Goal: Information Seeking & Learning: Learn about a topic

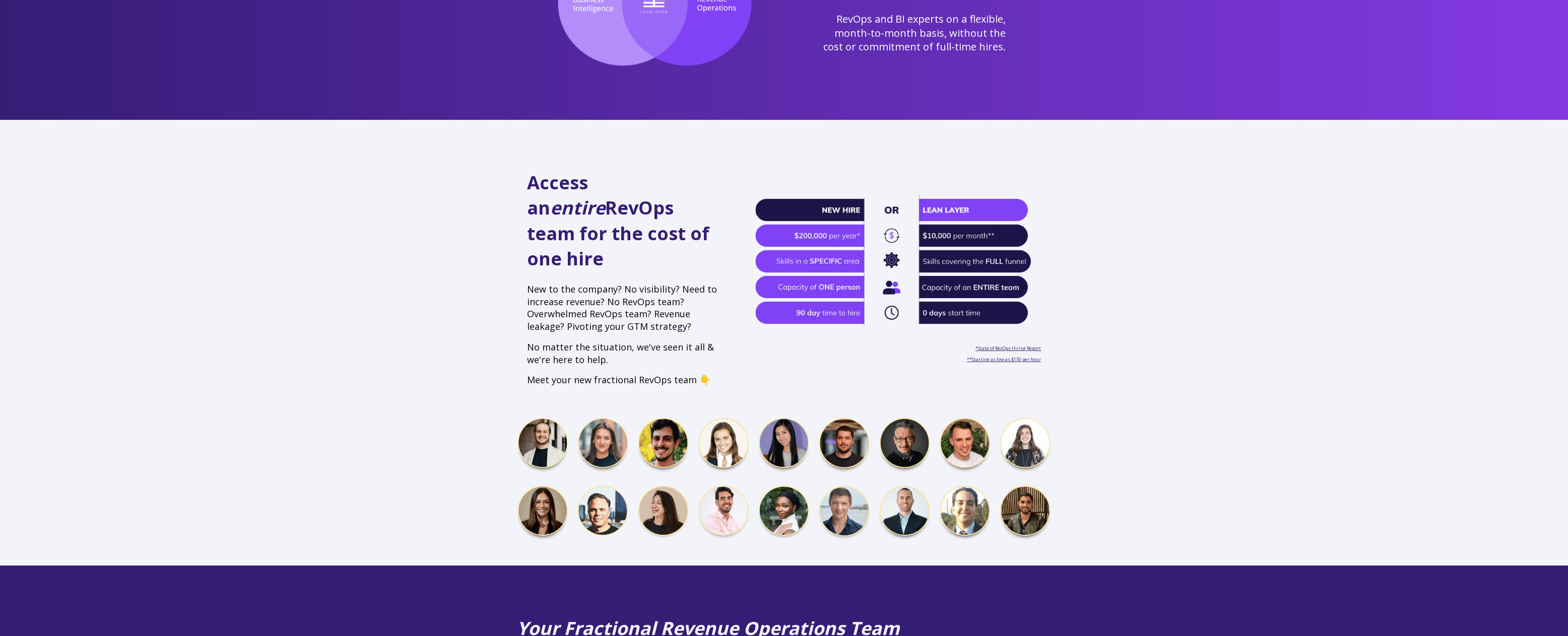
scroll to position [175, 0]
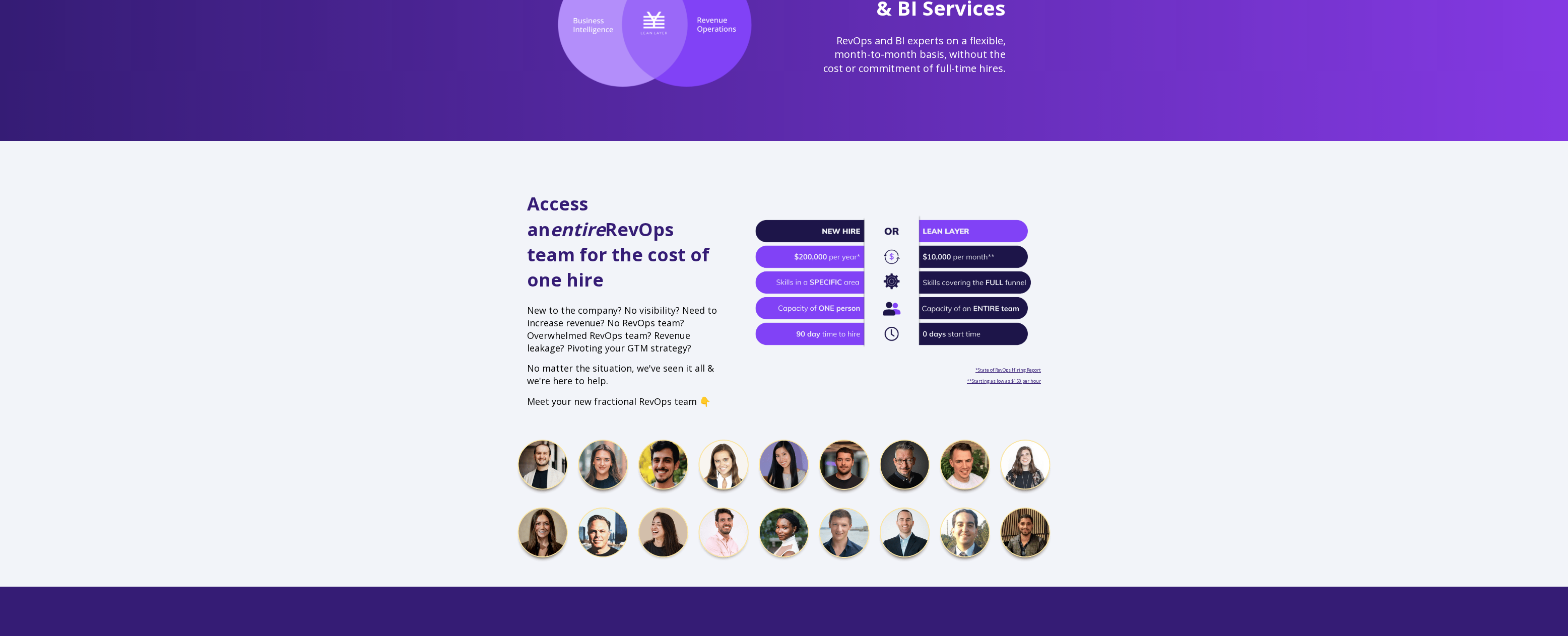
click at [1146, 295] on div "Access an entire RevOps team for the cost of one hire New to the company? No vi…" at bounding box center [784, 364] width 1568 height 446
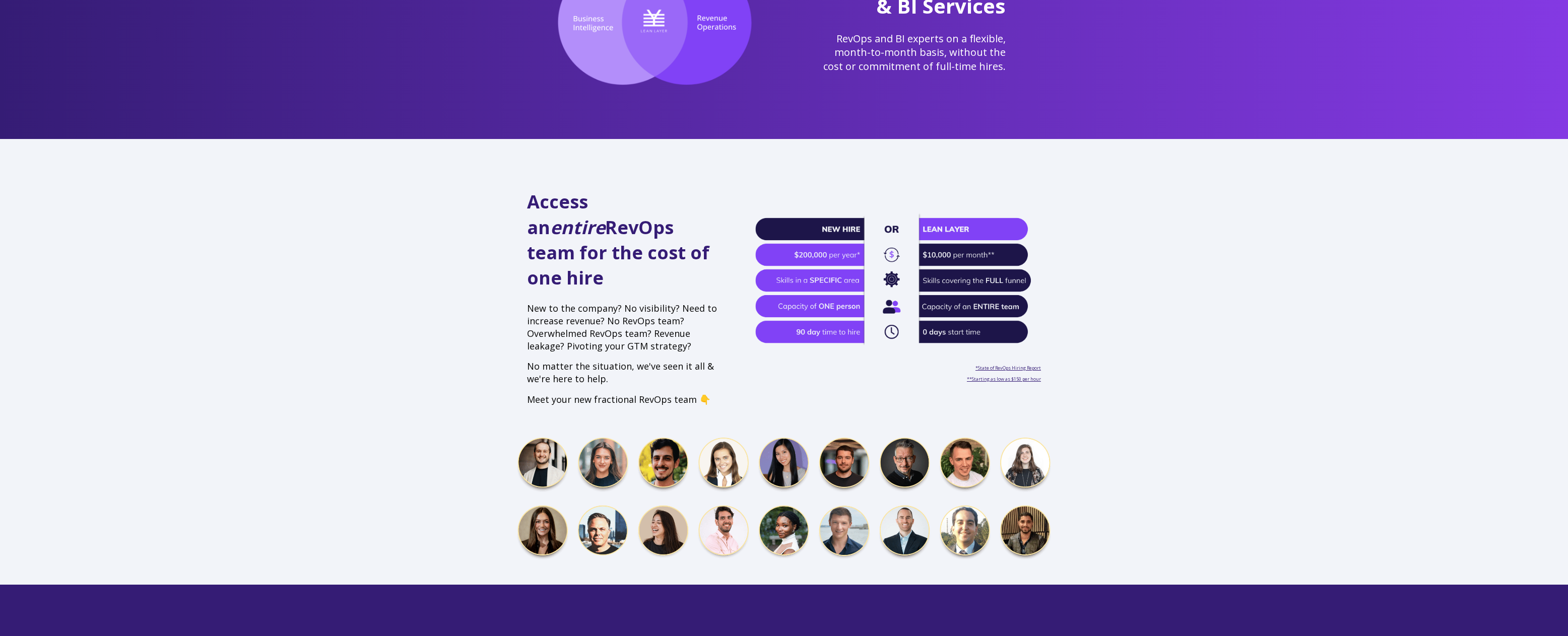
drag, startPoint x: 1093, startPoint y: 297, endPoint x: 1093, endPoint y: 501, distance: 204.0
click at [1093, 501] on div "Access an entire RevOps team for the cost of one hire New to the company? No vi…" at bounding box center [784, 362] width 1568 height 446
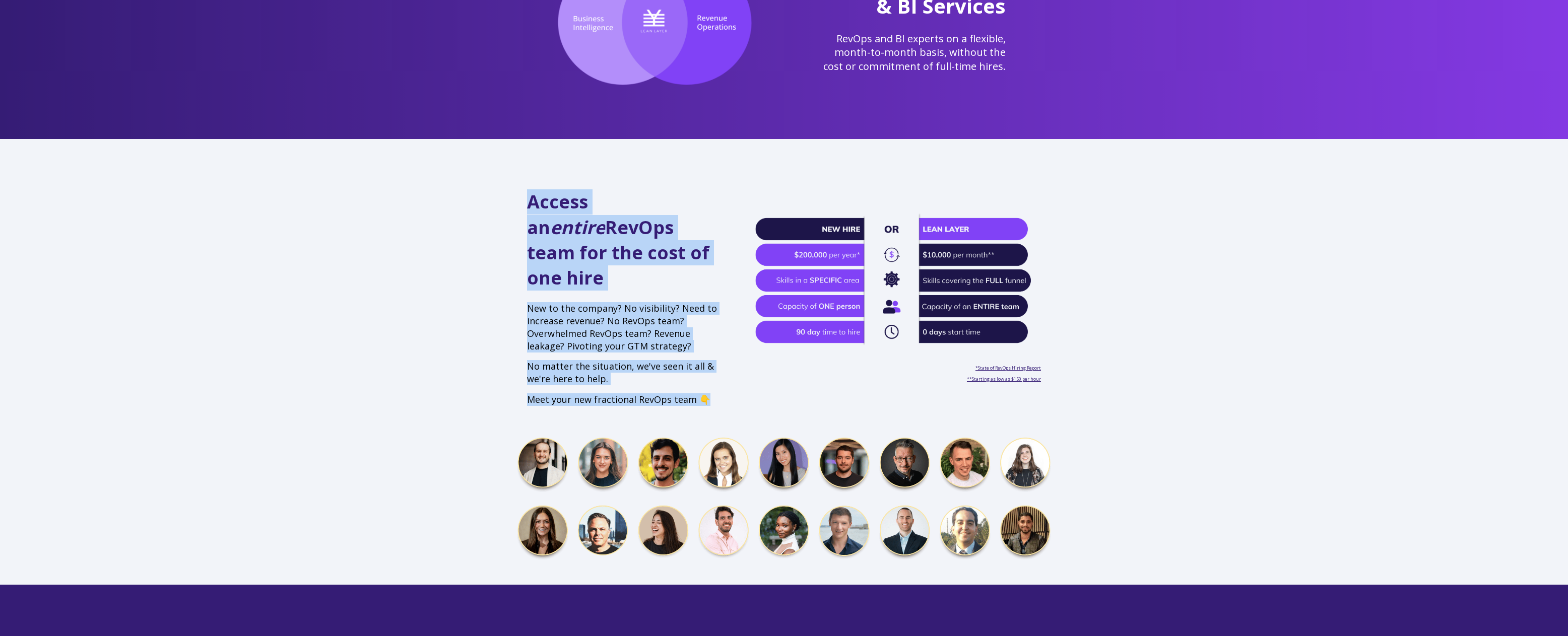
drag, startPoint x: 1085, startPoint y: 501, endPoint x: 707, endPoint y: 370, distance: 400.1
click at [707, 370] on div "Access an entire RevOps team for the cost of one hire New to the company? No vi…" at bounding box center [784, 362] width 1568 height 446
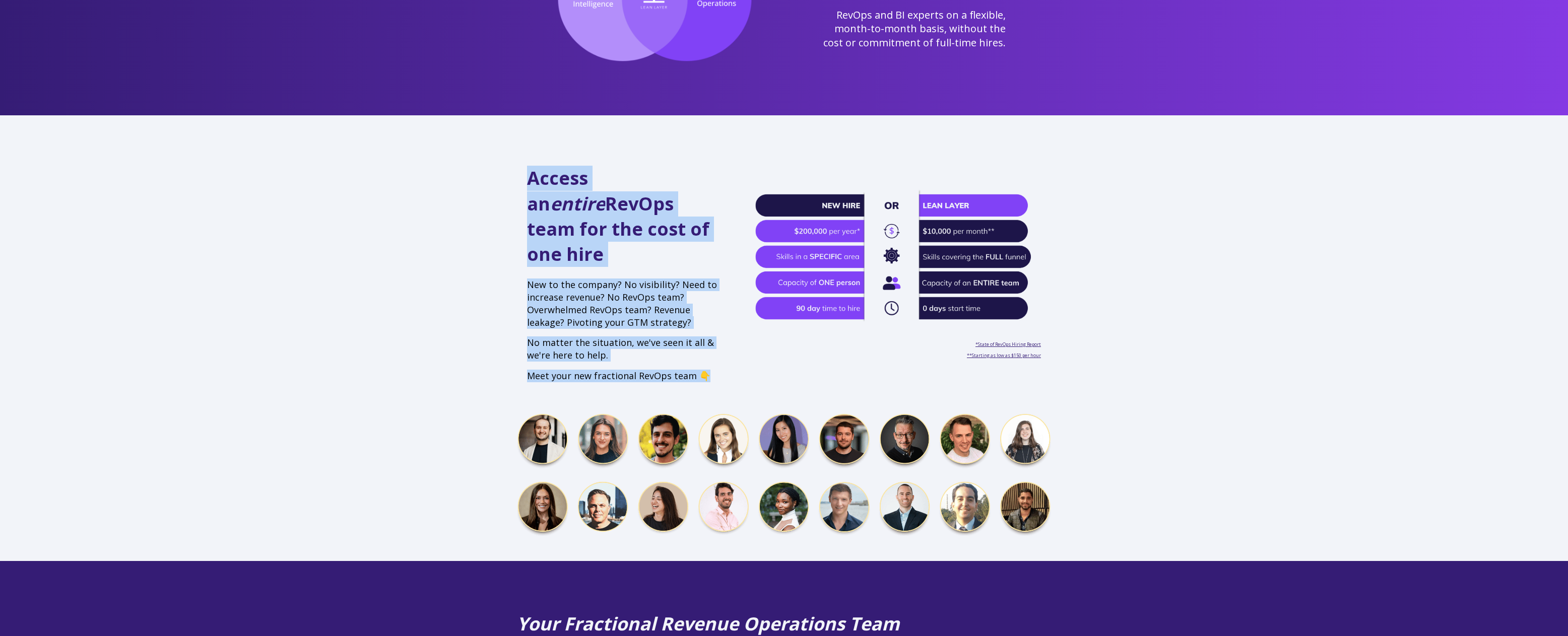
scroll to position [209, 0]
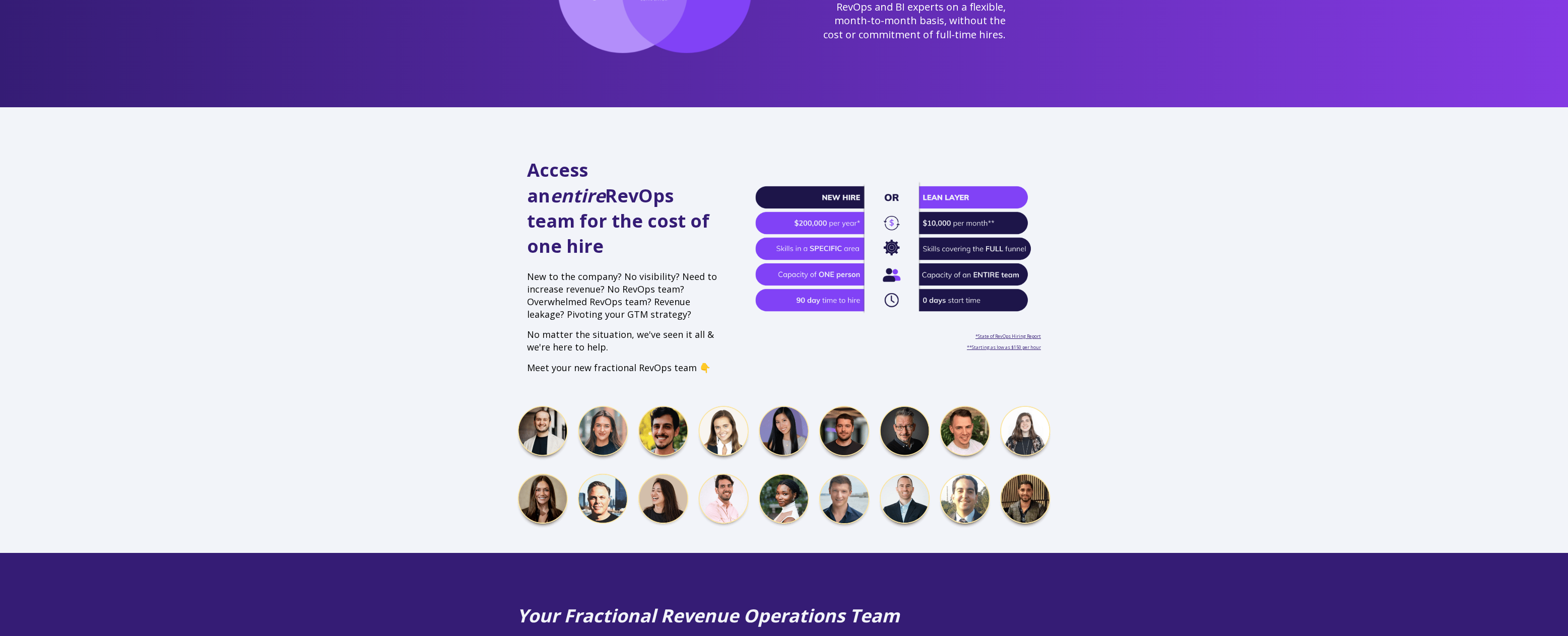
click at [612, 329] on p "No matter the situation, we've seen it all & we're here to help." at bounding box center [625, 341] width 195 height 25
click at [527, 405] on img at bounding box center [783, 467] width 534 height 125
click at [610, 405] on img at bounding box center [783, 467] width 534 height 125
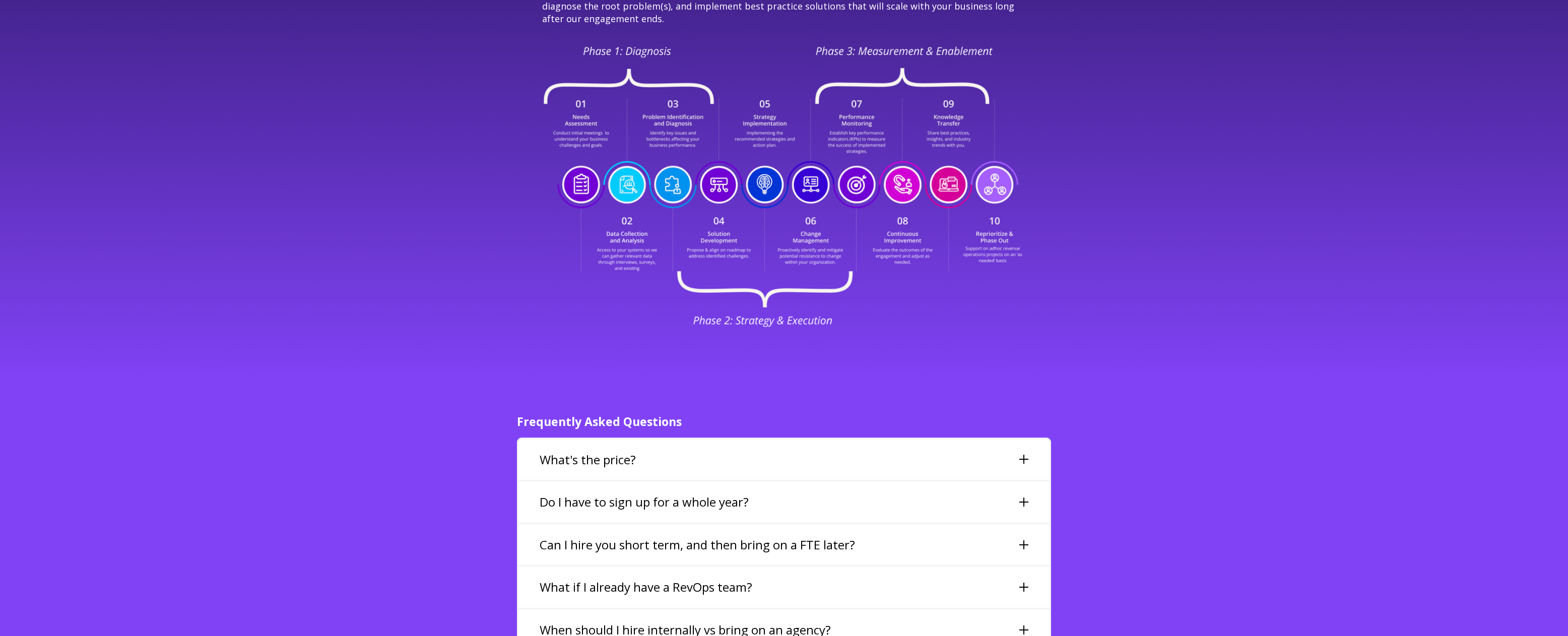
scroll to position [2156, 0]
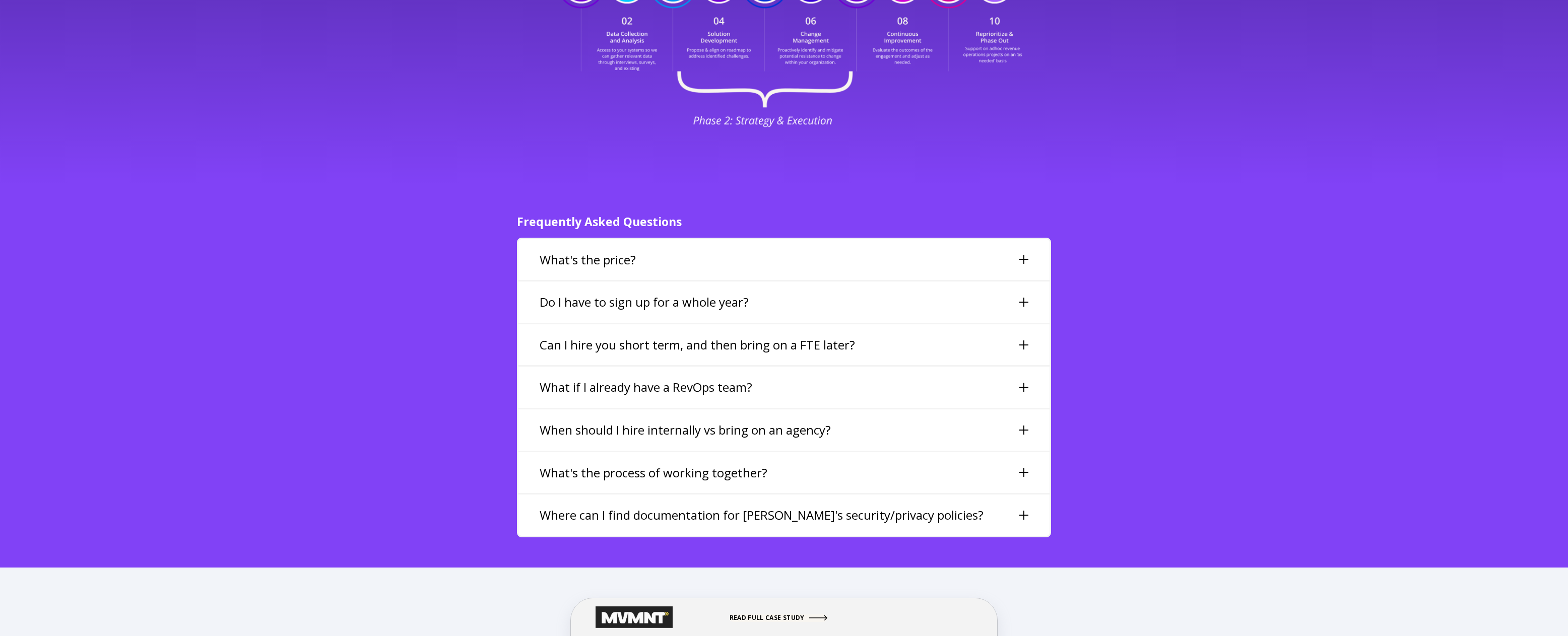
click at [643, 239] on div "What's the price?" at bounding box center [784, 260] width 531 height 41
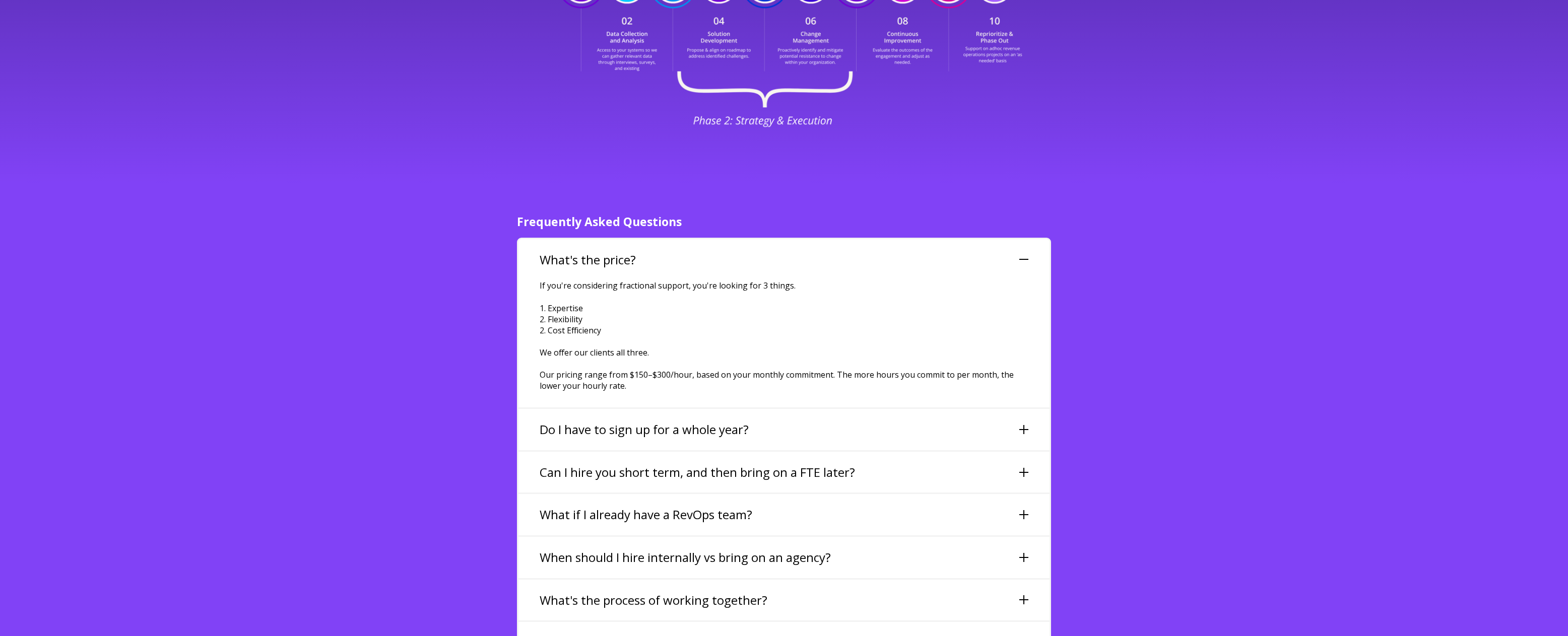
click at [643, 239] on div "What's the price?" at bounding box center [784, 260] width 531 height 41
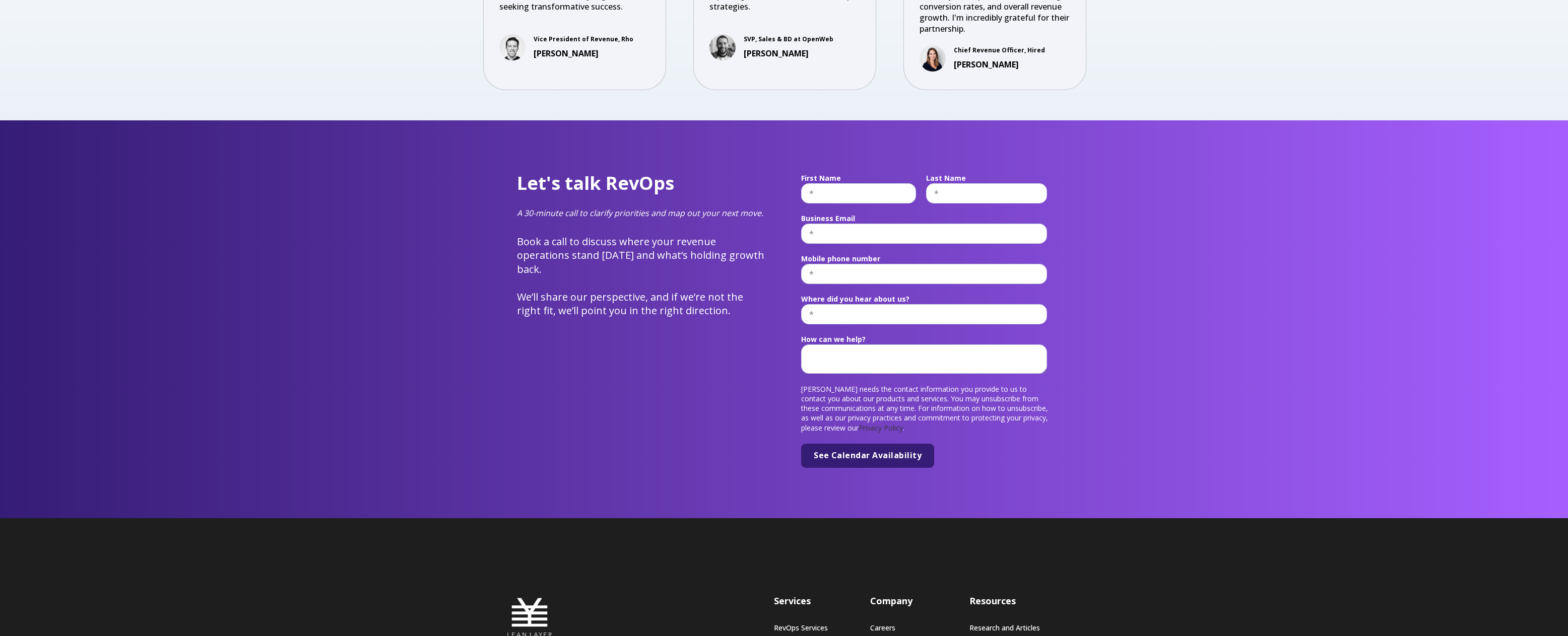
scroll to position [3751, 0]
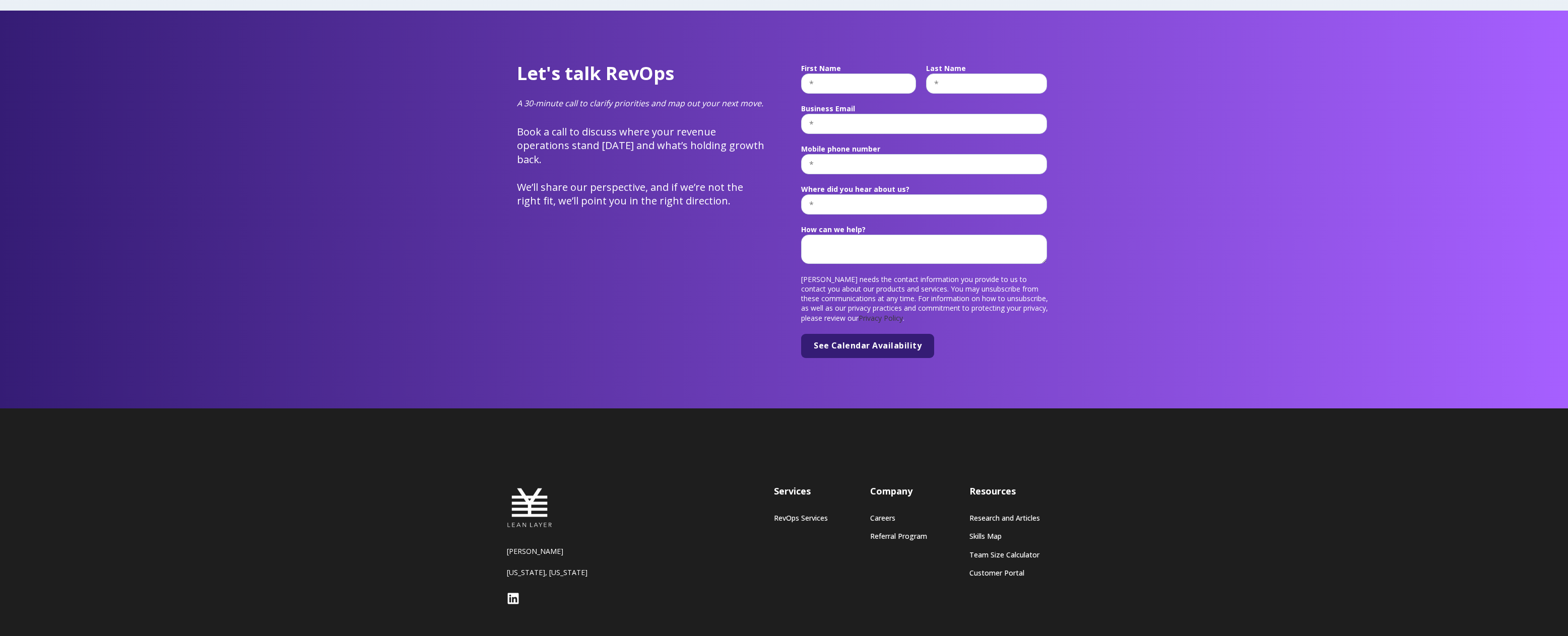
drag, startPoint x: 23, startPoint y: 296, endPoint x: 4, endPoint y: 294, distance: 19.1
click at [23, 296] on div "Let's talk RevOps A 30-minute call to clarify priorities and map out your next …" at bounding box center [784, 209] width 1568 height 398
